Goal: Information Seeking & Learning: Learn about a topic

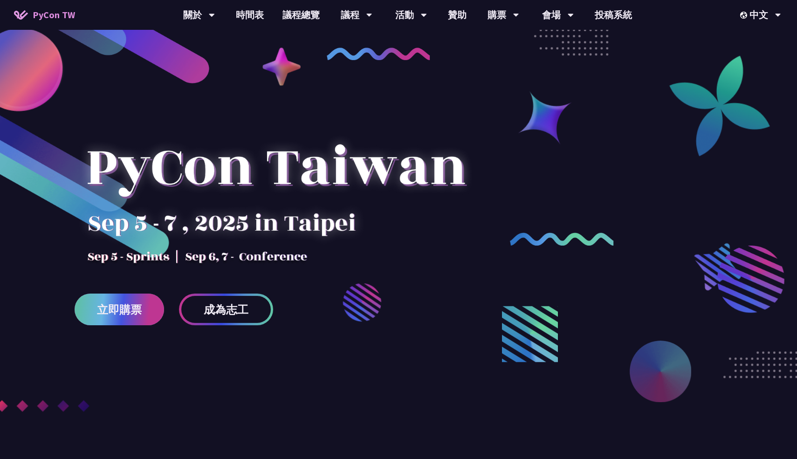
click at [120, 319] on link "立即購票" at bounding box center [119, 310] width 89 height 32
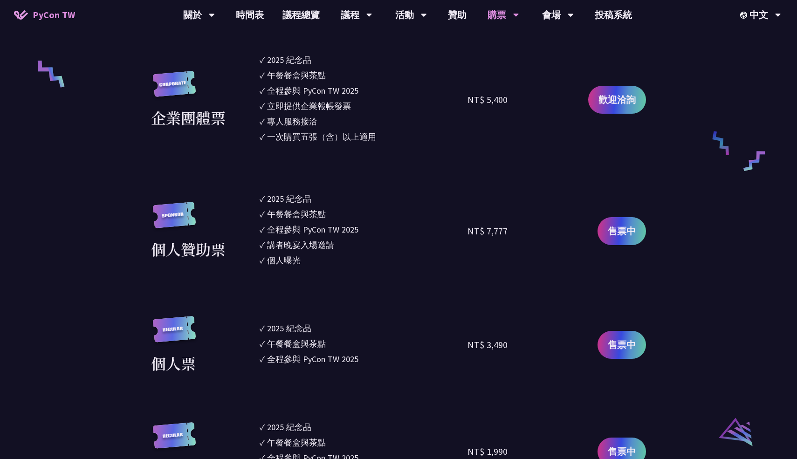
scroll to position [705, 0]
click at [610, 340] on span "售票中" at bounding box center [622, 344] width 28 height 14
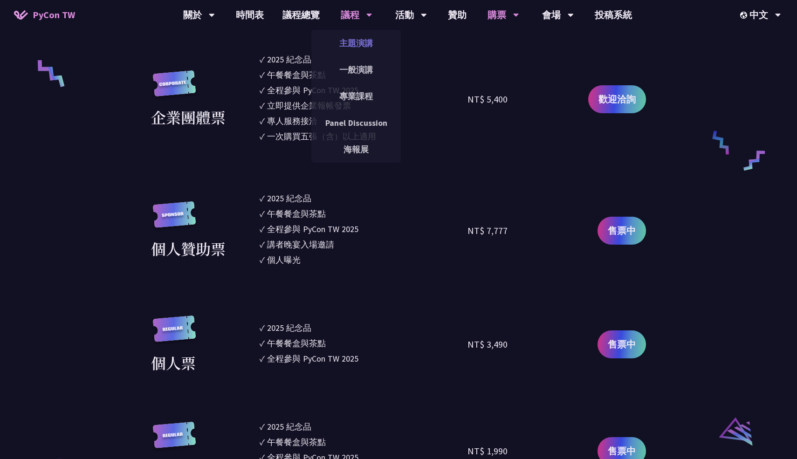
click at [340, 42] on link "主題演講" at bounding box center [355, 43] width 89 height 22
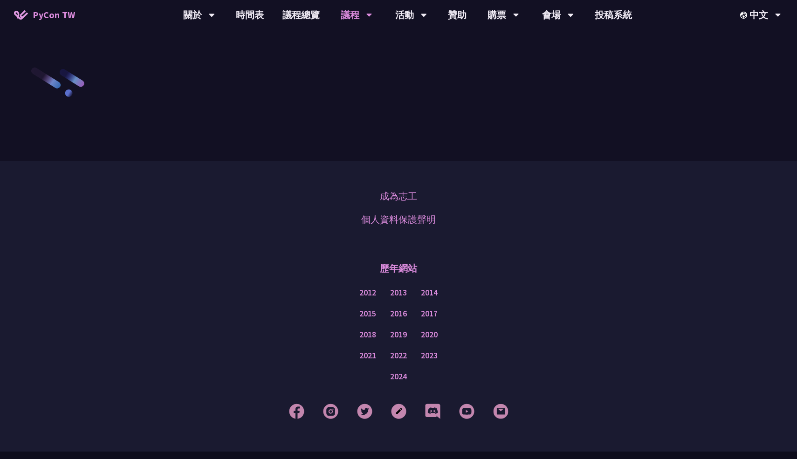
scroll to position [1333, 0]
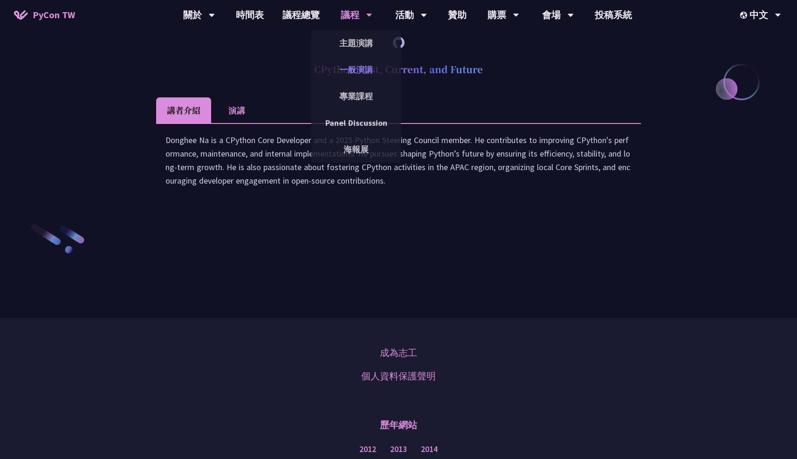
click at [341, 70] on link "一般演講" at bounding box center [355, 70] width 89 height 22
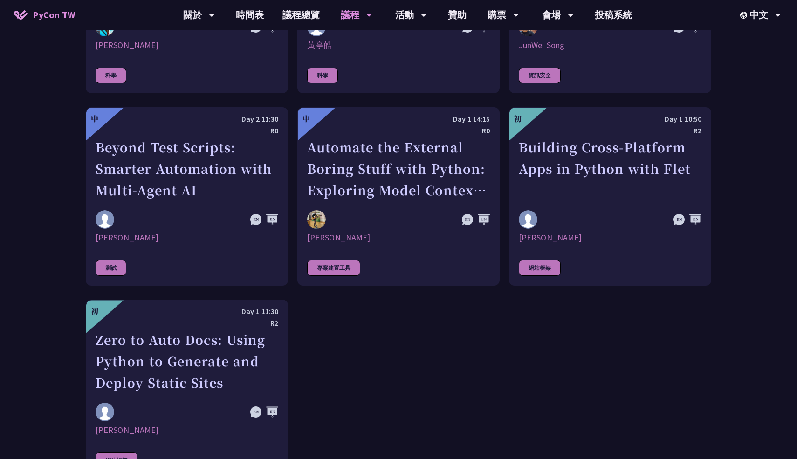
scroll to position [2585, 0]
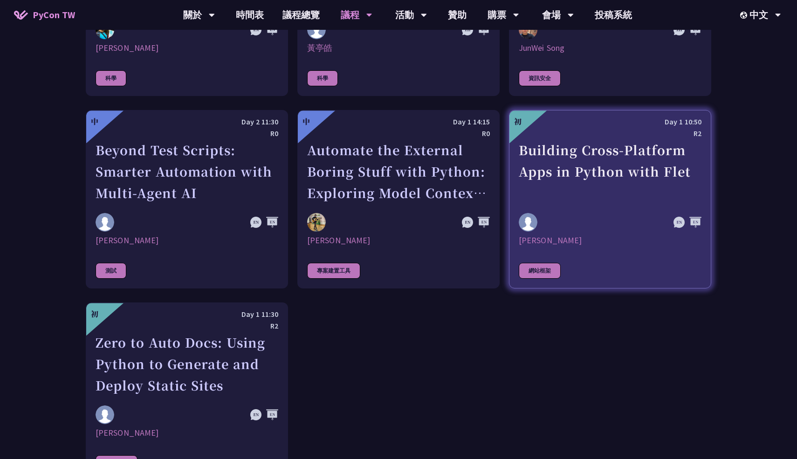
click at [617, 188] on div "Building Cross-Platform Apps in Python with Flet" at bounding box center [610, 171] width 183 height 64
